Goal: Task Accomplishment & Management: Use online tool/utility

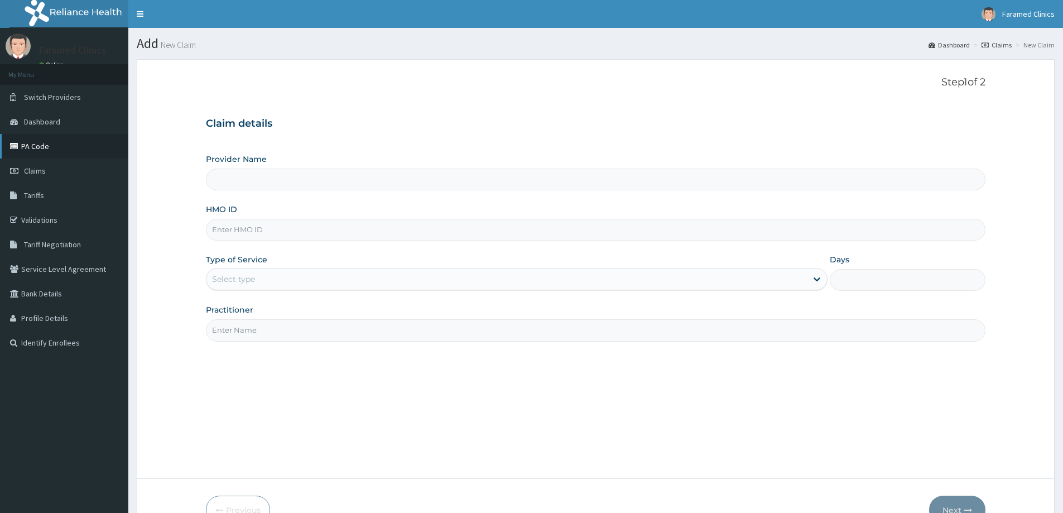
click at [42, 144] on link "PA Code" at bounding box center [64, 146] width 128 height 25
type input "Faramed clinics - Tollgate"
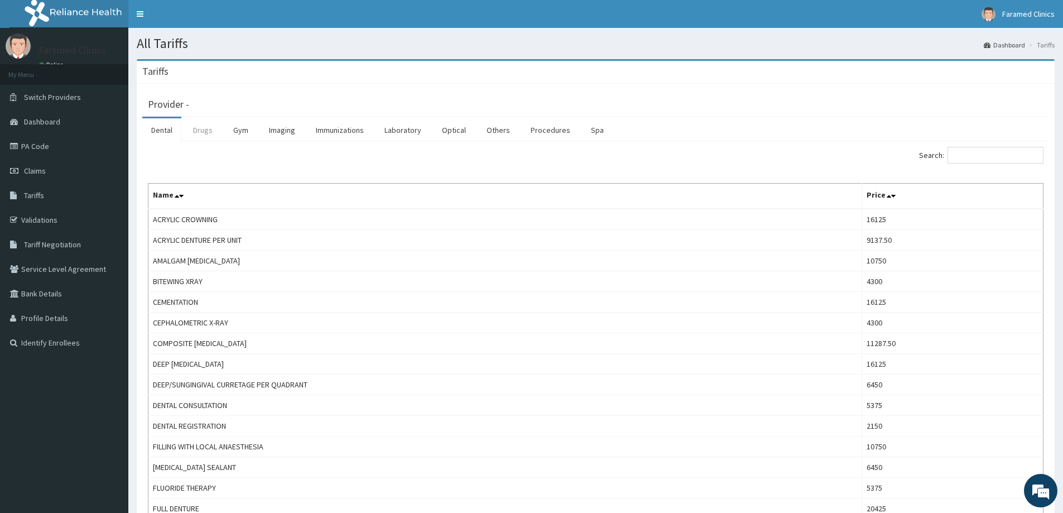
click at [205, 136] on link "Drugs" at bounding box center [202, 129] width 37 height 23
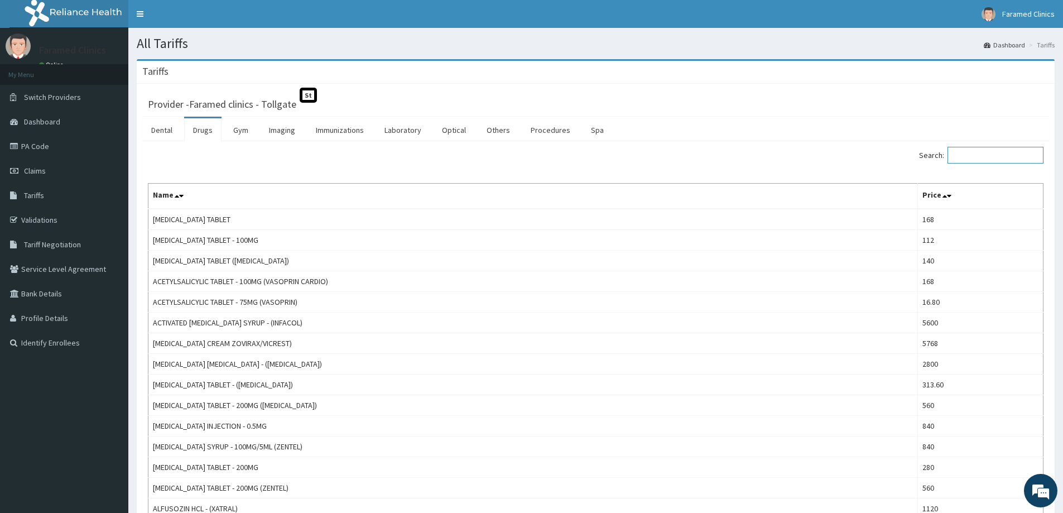
click at [1004, 160] on input "Search:" at bounding box center [995, 155] width 96 height 17
paste input "[MEDICAL_DATA]"
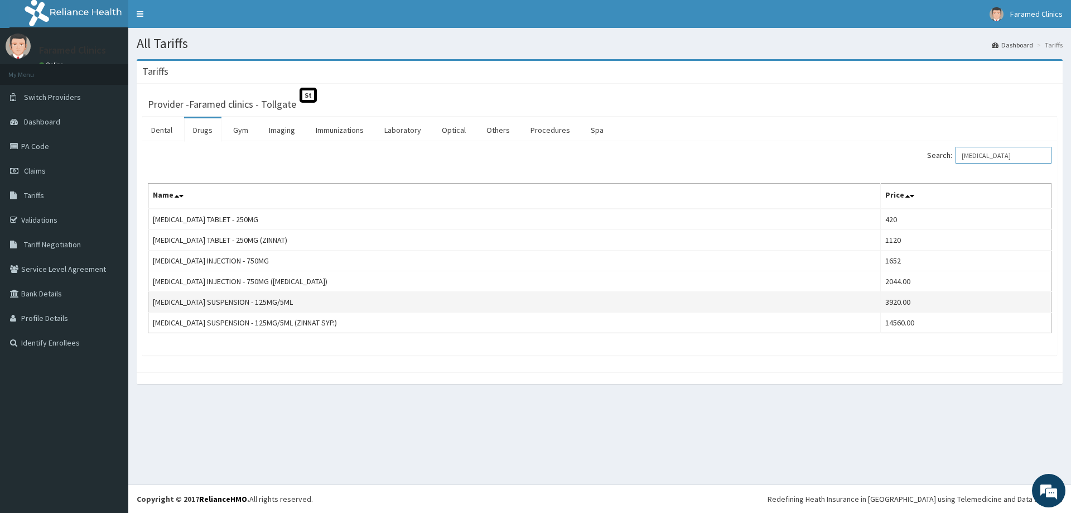
type input "[MEDICAL_DATA]"
copy td "[MEDICAL_DATA] SUSPENSION"
drag, startPoint x: 235, startPoint y: 302, endPoint x: 148, endPoint y: 299, distance: 87.1
click at [148, 299] on td "[MEDICAL_DATA] SUSPENSION - 125MG/5ML" at bounding box center [514, 302] width 732 height 21
